Goal: Find specific page/section: Find specific page/section

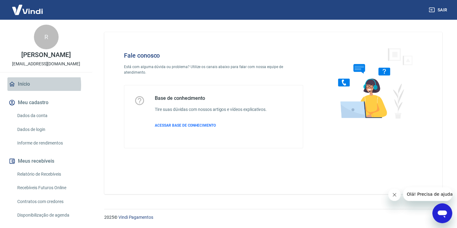
click at [24, 85] on link "Início" at bounding box center [45, 84] width 77 height 14
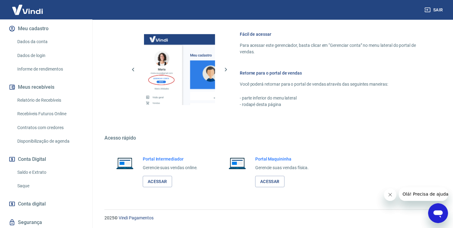
scroll to position [94, 0]
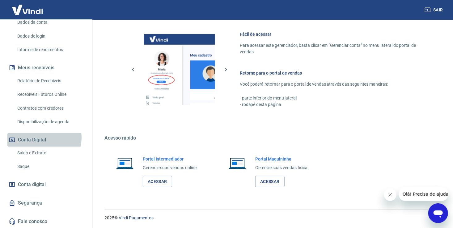
click at [40, 138] on button "Conta Digital" at bounding box center [45, 140] width 77 height 14
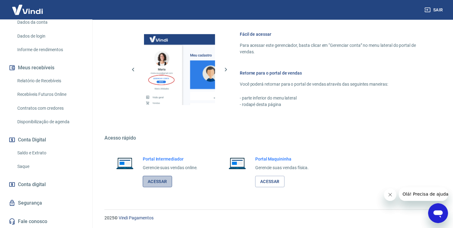
click at [156, 183] on link "Acessar" at bounding box center [157, 181] width 29 height 11
